Goal: Transaction & Acquisition: Purchase product/service

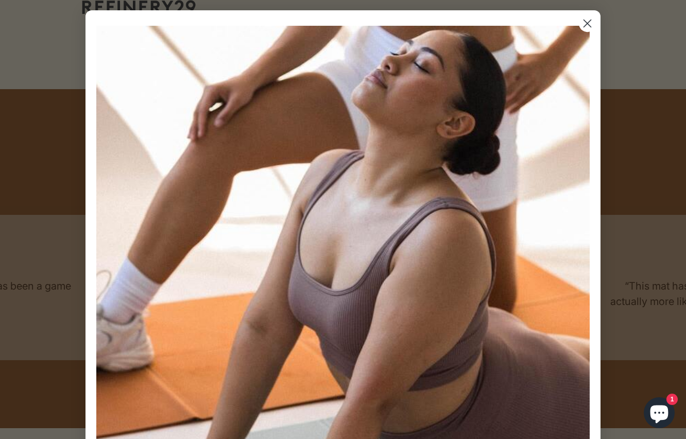
scroll to position [664, 0]
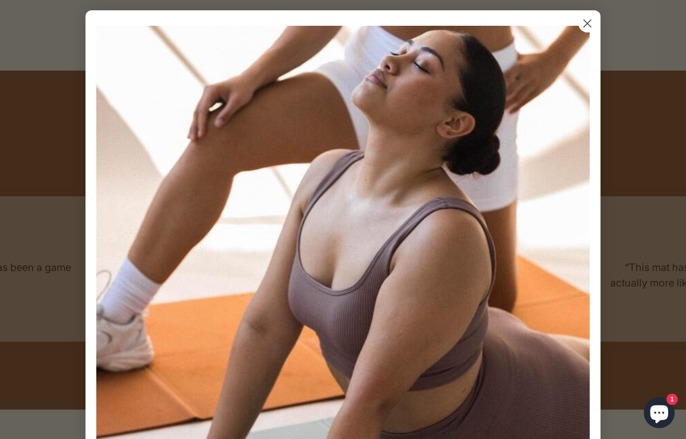
click at [587, 25] on circle "Close dialog" at bounding box center [587, 23] width 17 height 17
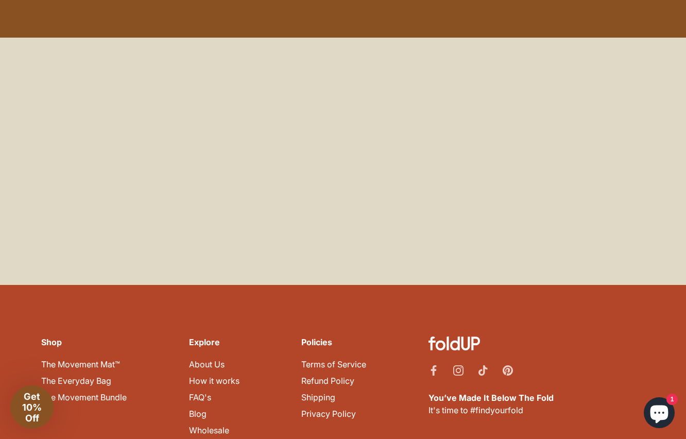
scroll to position [4507, 0]
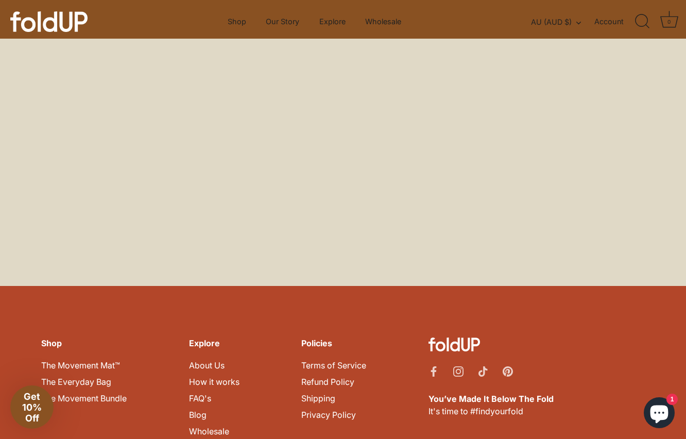
click at [216, 438] on link "Contact Us" at bounding box center [210, 447] width 43 height 10
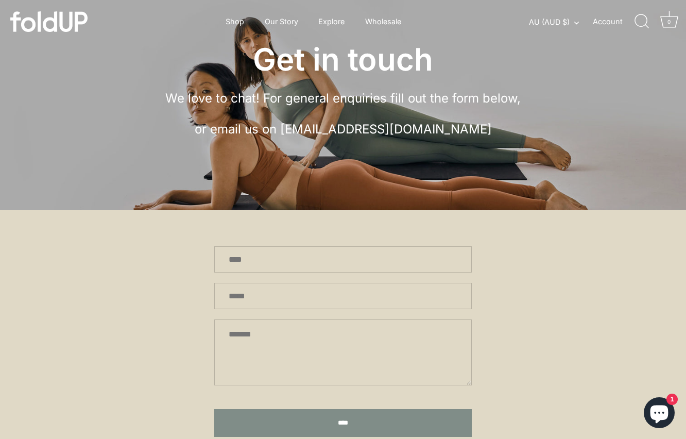
scroll to position [72, 0]
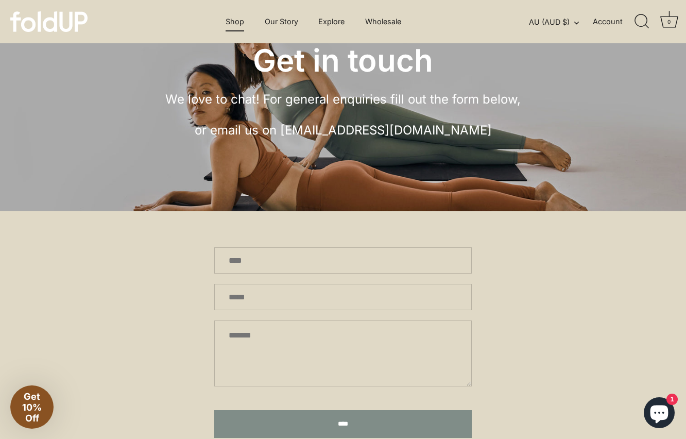
click at [242, 21] on link "Shop" at bounding box center [235, 22] width 37 height 20
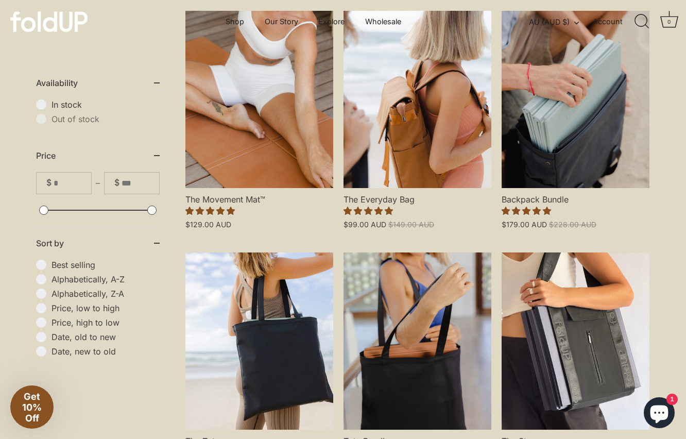
scroll to position [284, 0]
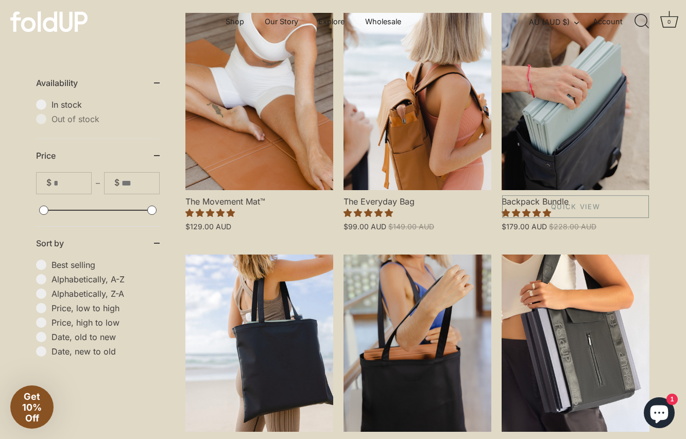
click at [550, 148] on link "Backpack Bundle" at bounding box center [575, 101] width 148 height 177
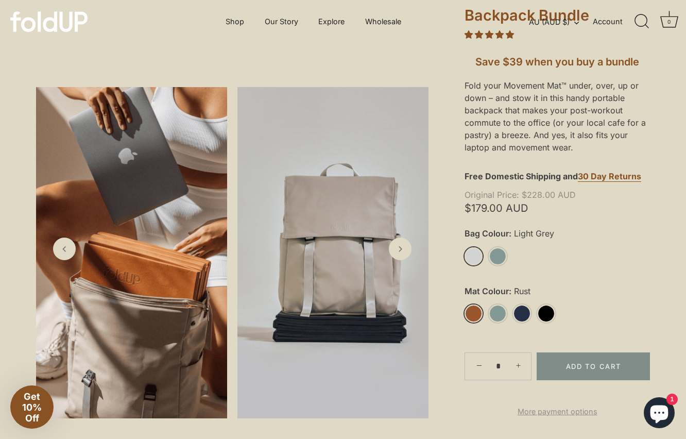
scroll to position [186, 0]
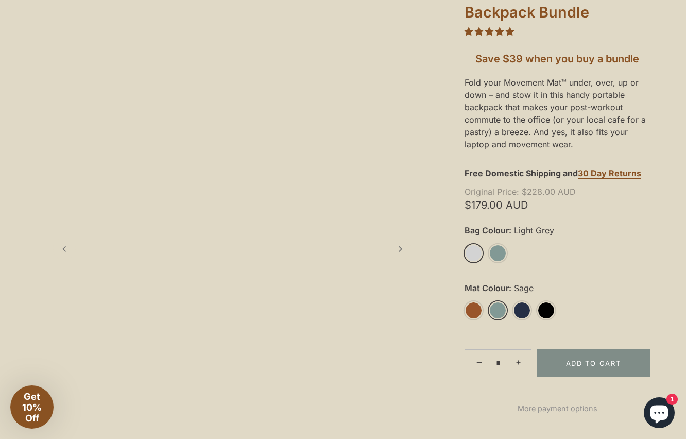
click at [502, 307] on link "Sage" at bounding box center [498, 310] width 18 height 18
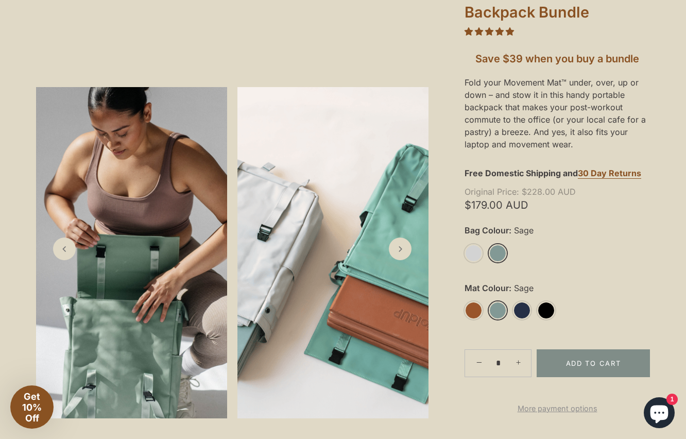
click at [499, 250] on link "Sage" at bounding box center [498, 253] width 18 height 18
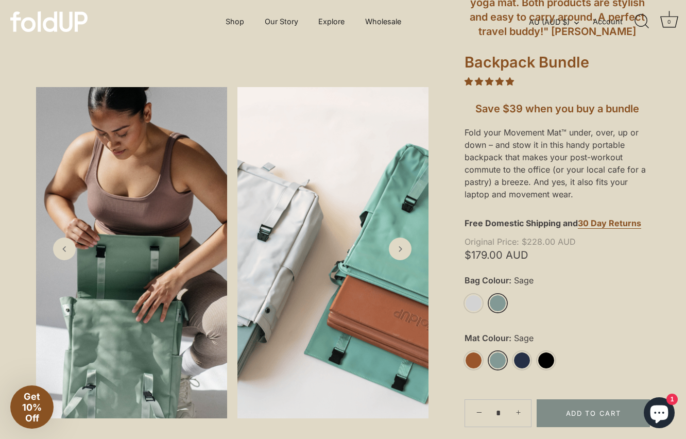
scroll to position [133, 0]
